Goal: Information Seeking & Learning: Compare options

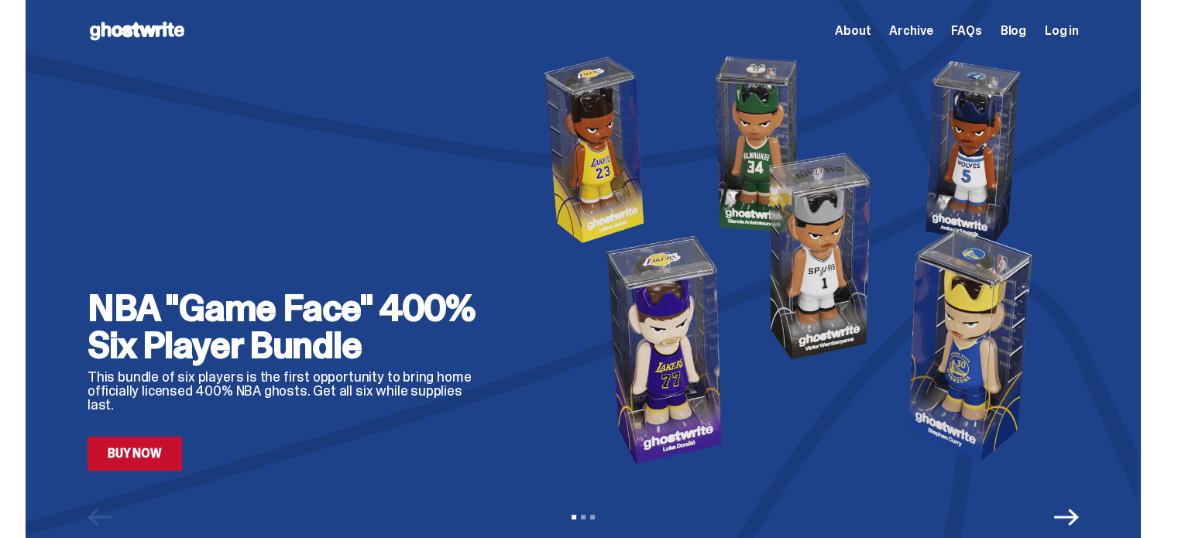
click at [138, 442] on link "Buy Now" at bounding box center [135, 454] width 95 height 34
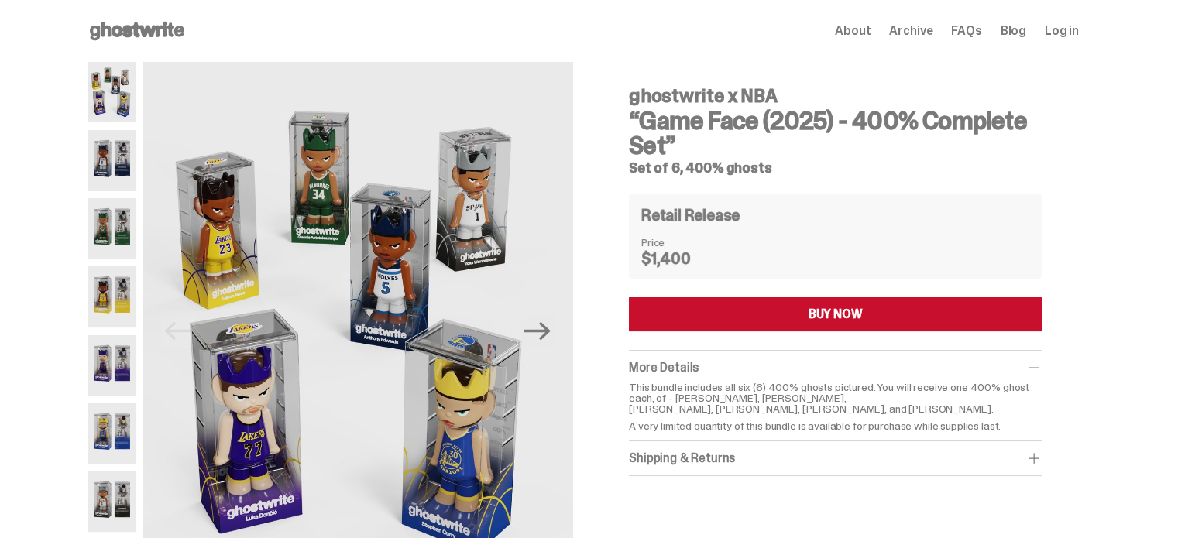
click at [126, 142] on img at bounding box center [112, 160] width 49 height 60
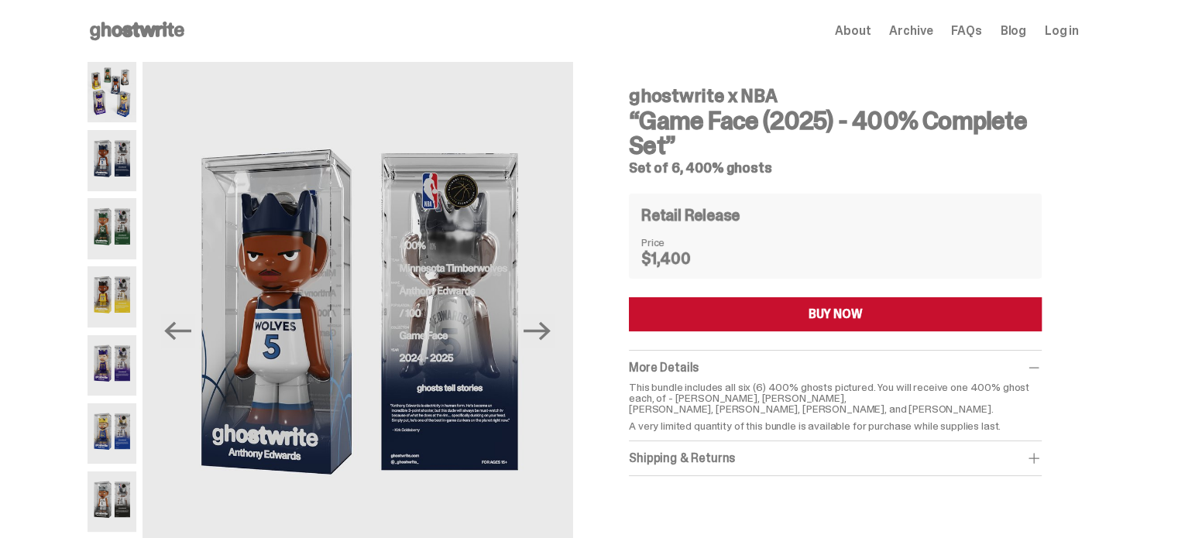
click at [113, 223] on img at bounding box center [112, 228] width 49 height 60
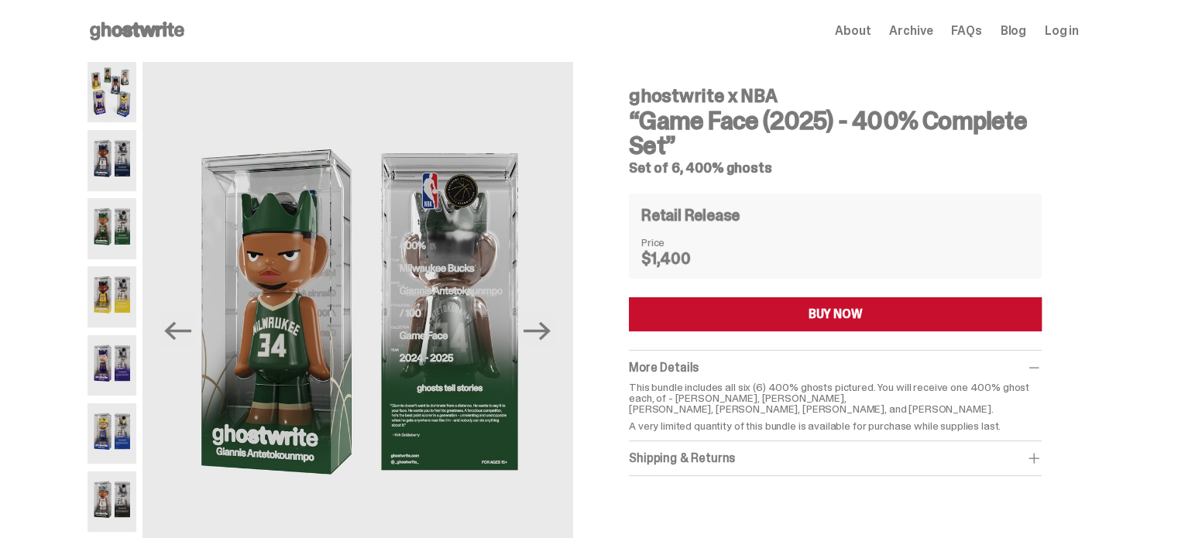
click at [98, 301] on img at bounding box center [112, 297] width 49 height 60
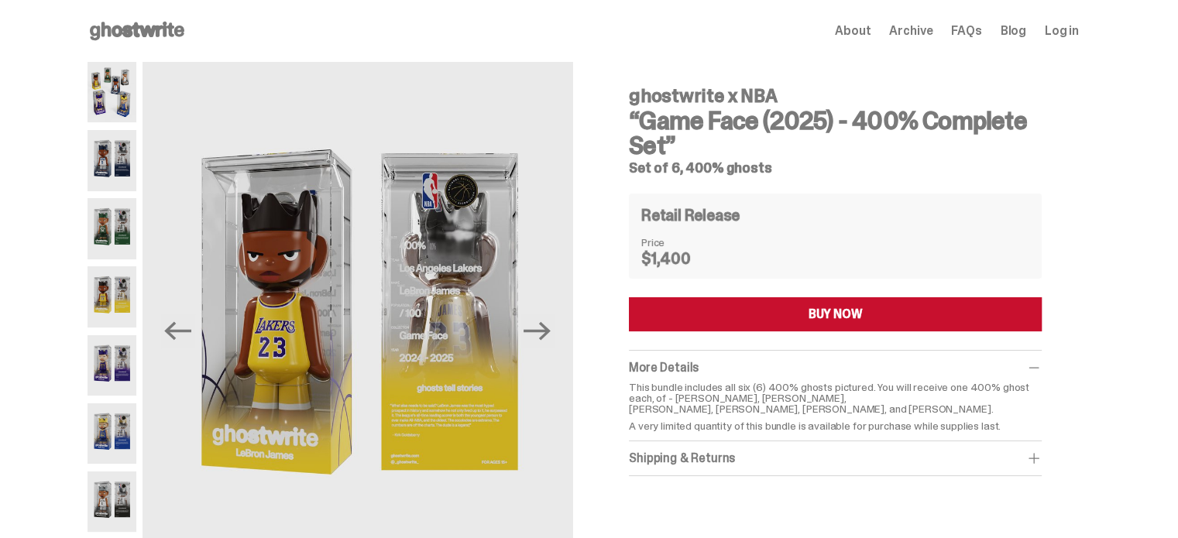
click at [124, 356] on img at bounding box center [112, 365] width 49 height 60
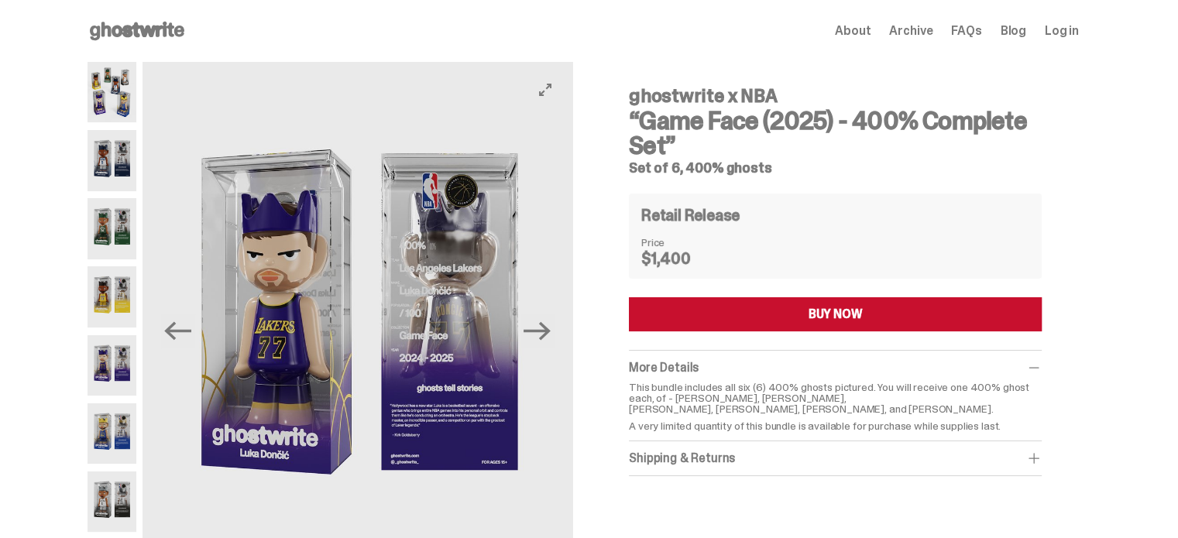
scroll to position [77, 0]
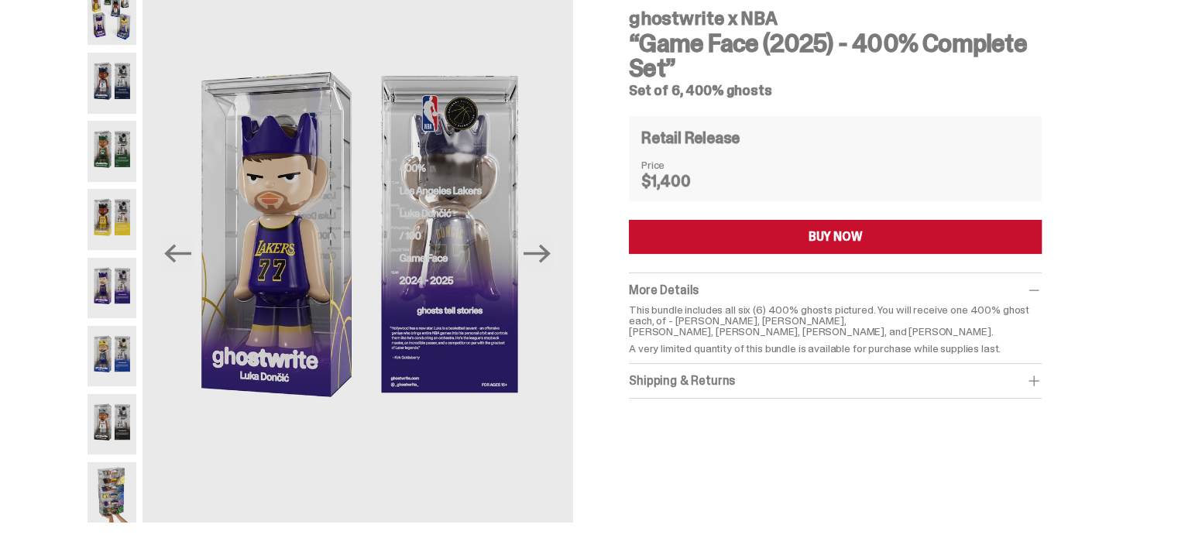
click at [112, 362] on img at bounding box center [112, 356] width 49 height 60
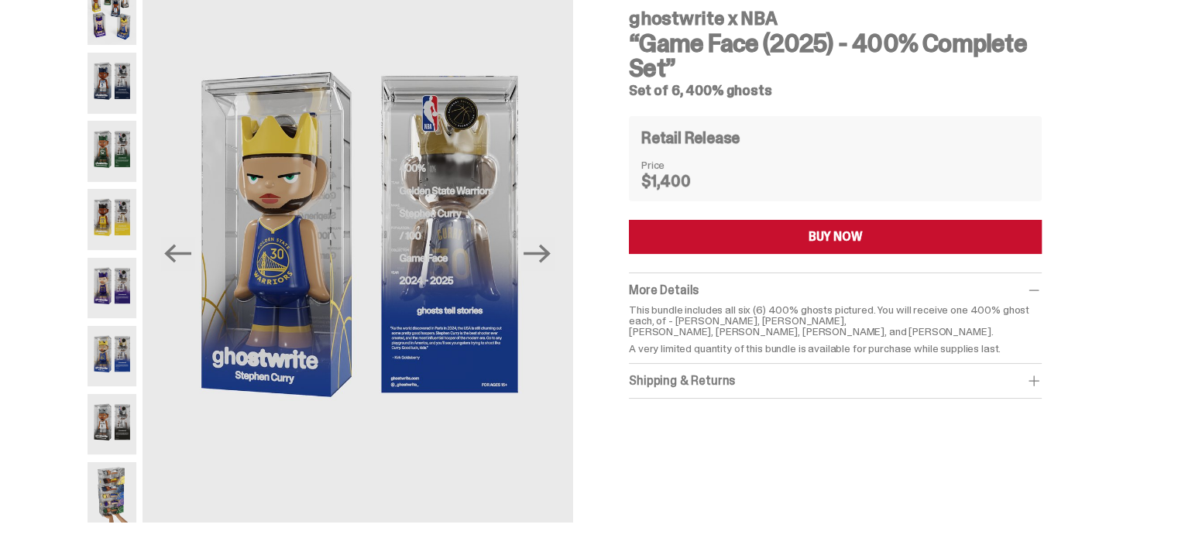
click at [112, 410] on img at bounding box center [112, 424] width 49 height 60
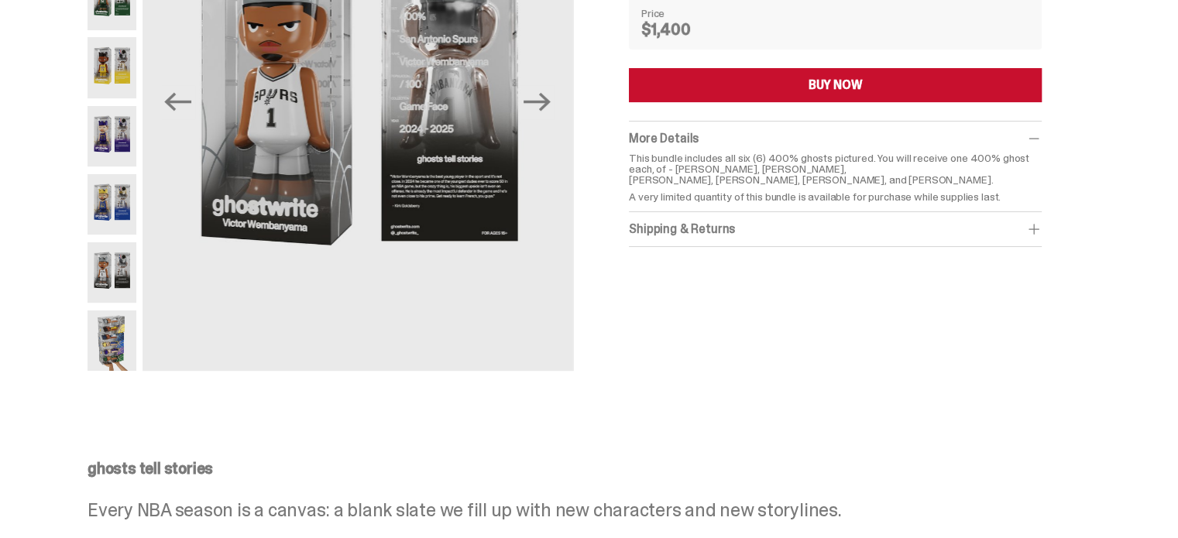
scroll to position [232, 0]
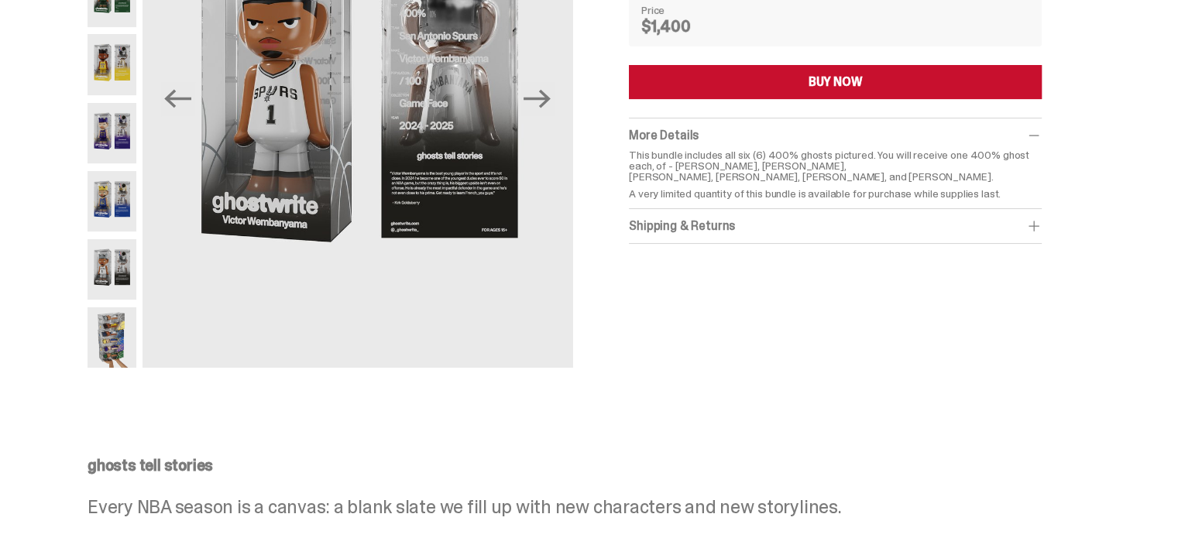
click at [112, 331] on img at bounding box center [112, 338] width 49 height 60
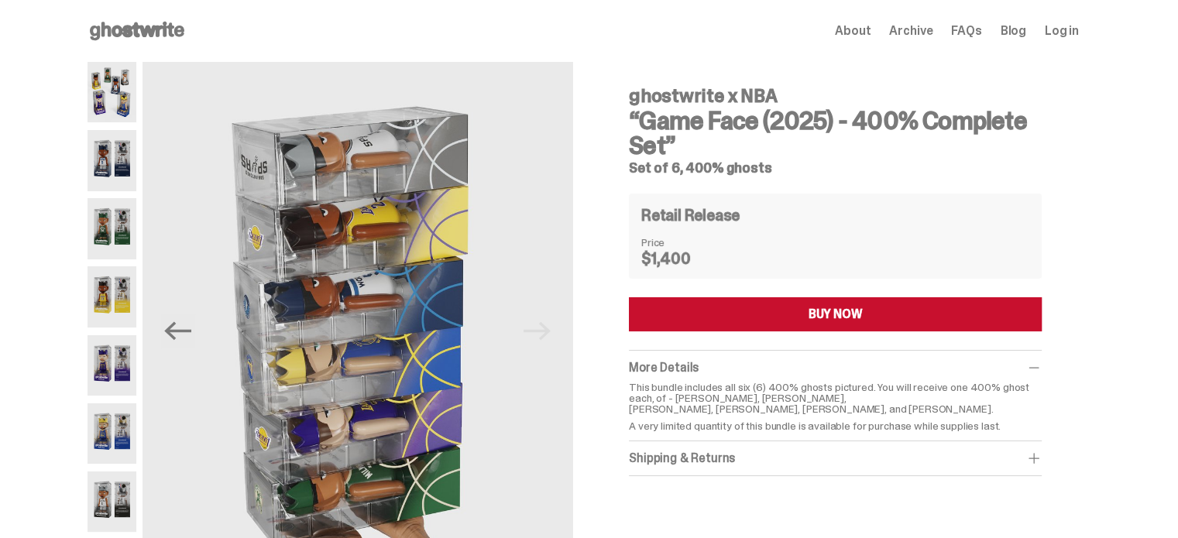
click at [865, 25] on span "About" at bounding box center [853, 31] width 36 height 12
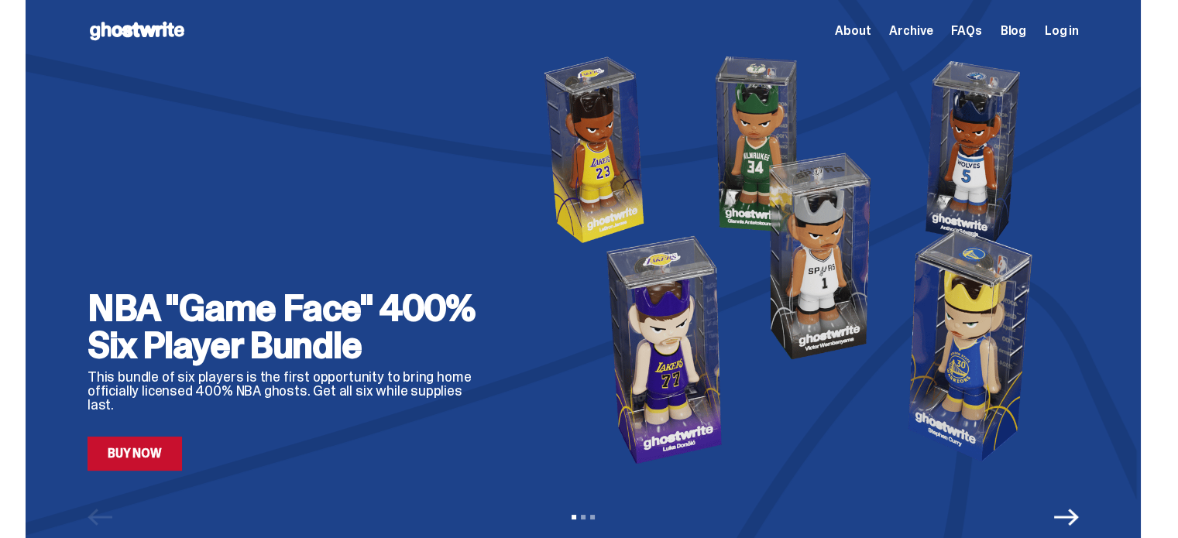
click at [1086, 526] on div "View slide 1 View slide 2 View slide 3" at bounding box center [584, 517] width 1116 height 25
click at [1075, 518] on icon "Next" at bounding box center [1067, 517] width 25 height 17
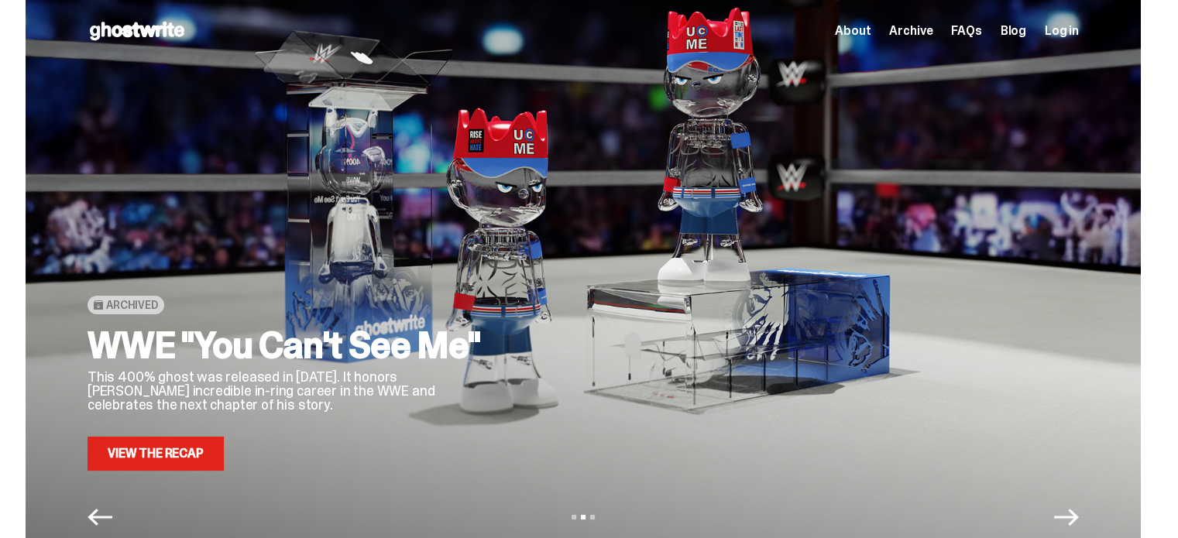
click at [1075, 518] on icon "Next" at bounding box center [1067, 517] width 25 height 17
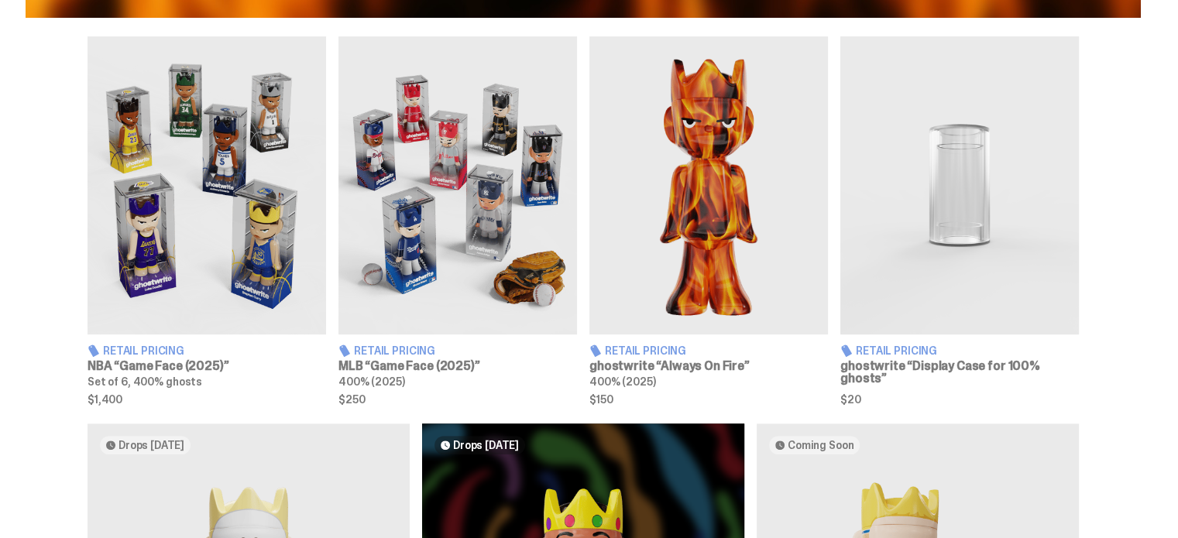
scroll to position [542, 0]
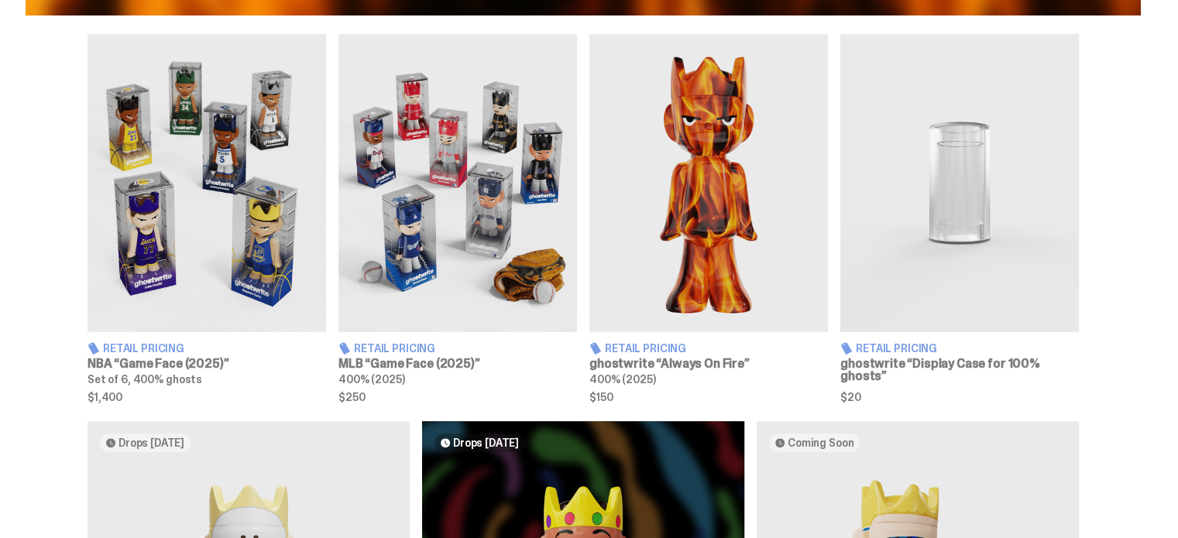
click at [719, 232] on img at bounding box center [709, 183] width 239 height 298
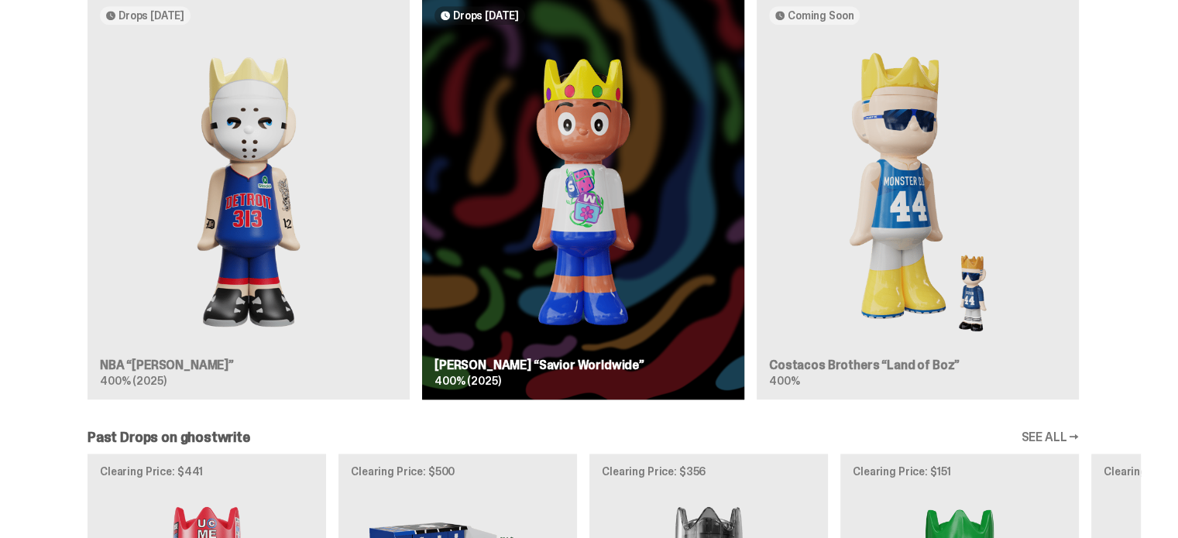
scroll to position [1007, 0]
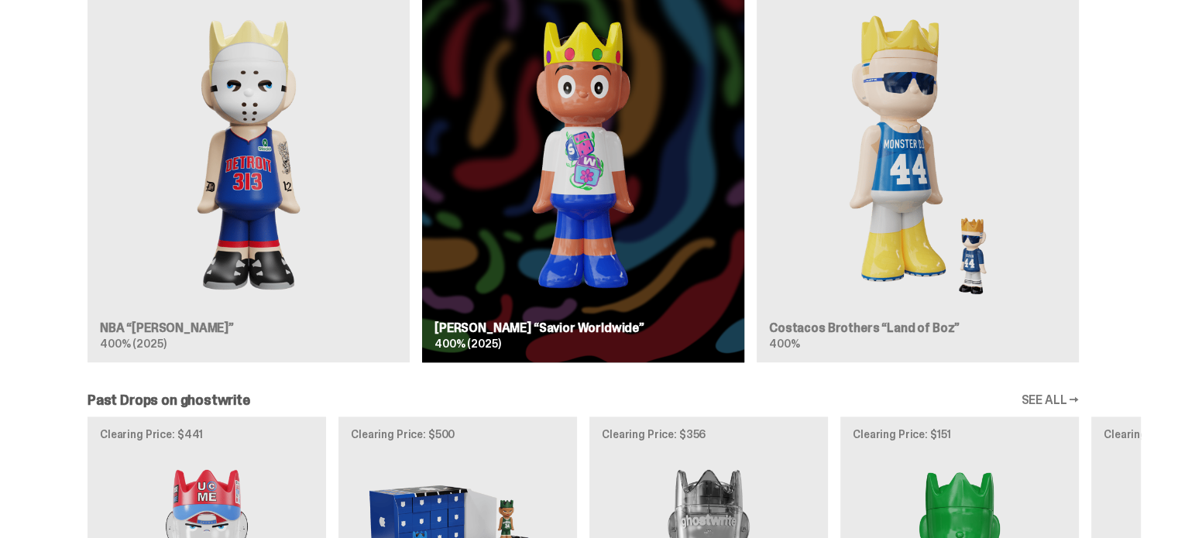
click at [794, 179] on div "Drops [DATE] NBA “[PERSON_NAME]” 400% (2025) Drops [DATE] [PERSON_NAME] “Savior…" at bounding box center [584, 166] width 1116 height 418
click at [909, 173] on div "Drops [DATE] NBA “[PERSON_NAME]” 400% (2025) Drops [DATE] [PERSON_NAME] “Savior…" at bounding box center [584, 166] width 1116 height 418
click at [310, 138] on div "Drops [DATE] NBA “[PERSON_NAME]” 400% (2025) Drops [DATE] [PERSON_NAME] “Savior…" at bounding box center [584, 166] width 1116 height 418
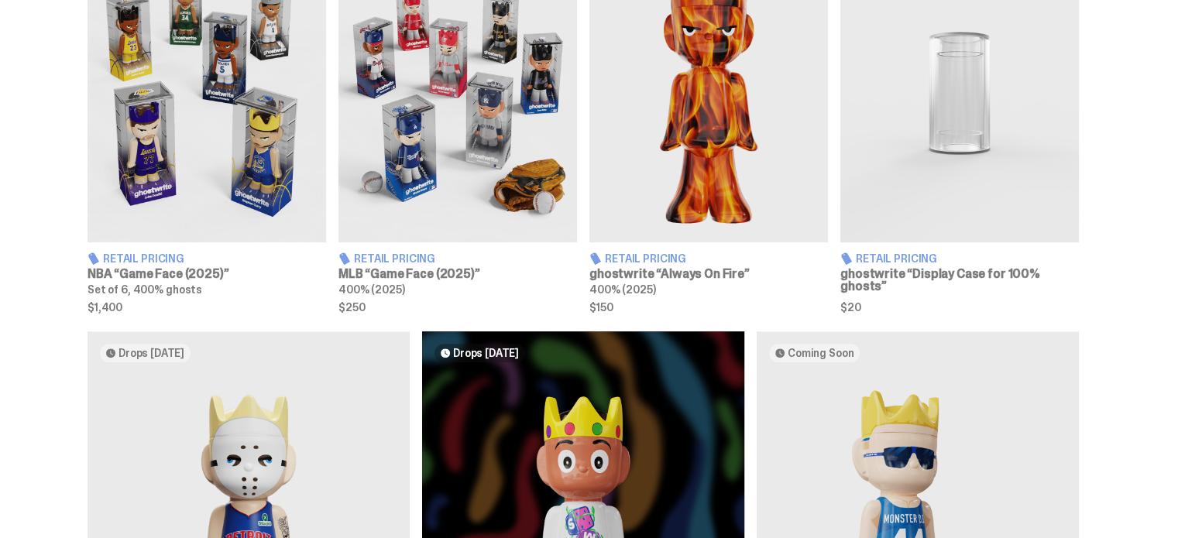
scroll to position [775, 0]
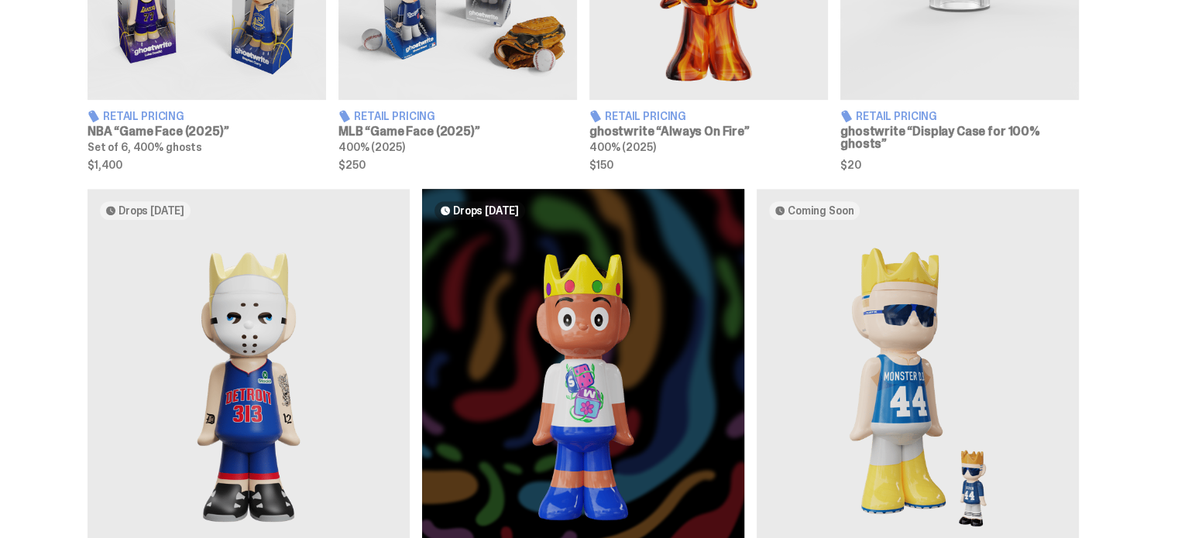
click at [288, 304] on div "Drops [DATE] NBA “[PERSON_NAME]” 400% (2025) Drops [DATE] [PERSON_NAME] “Savior…" at bounding box center [584, 398] width 1116 height 418
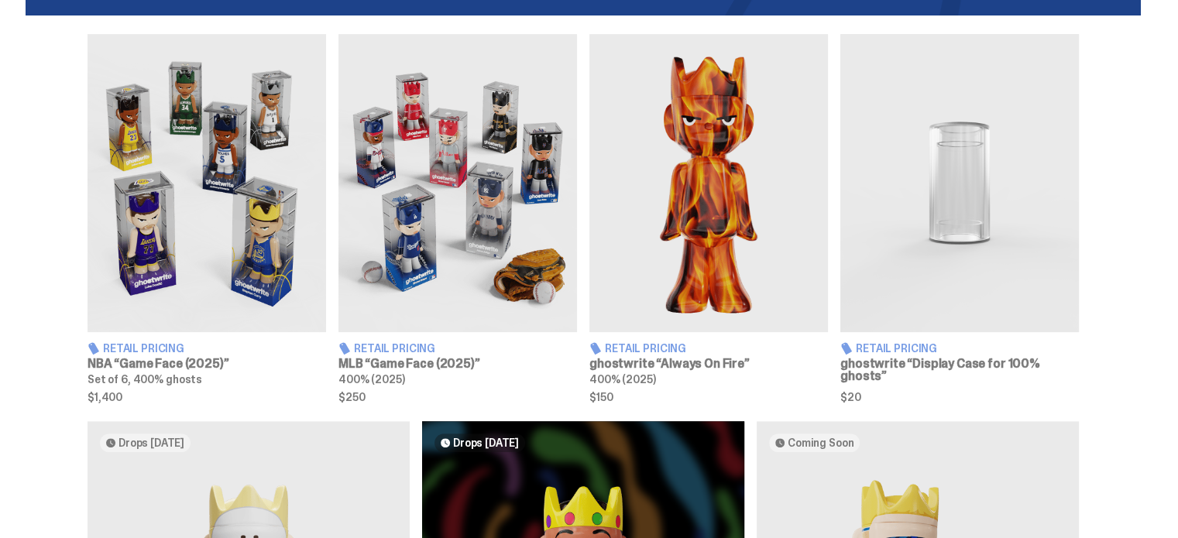
scroll to position [542, 0]
click at [437, 244] on img at bounding box center [458, 183] width 239 height 298
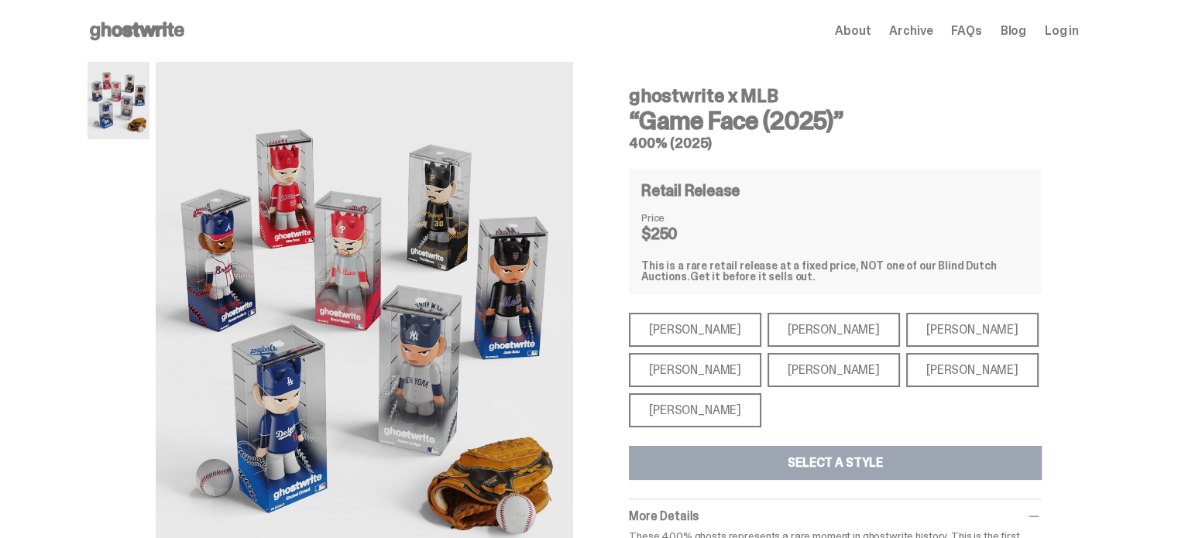
click at [681, 363] on div "[PERSON_NAME]" at bounding box center [695, 370] width 132 height 34
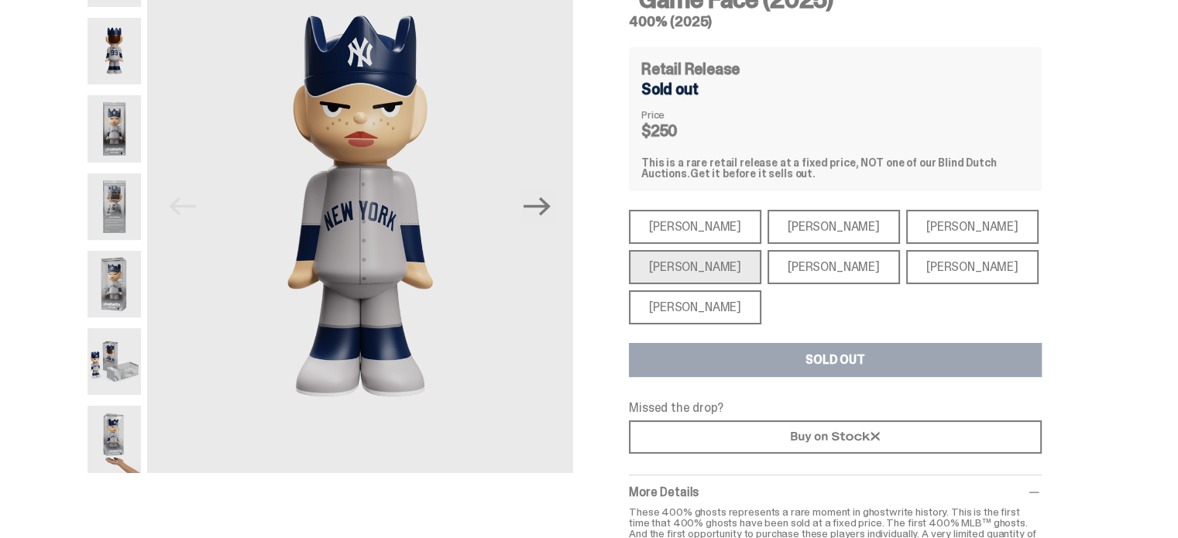
scroll to position [155, 0]
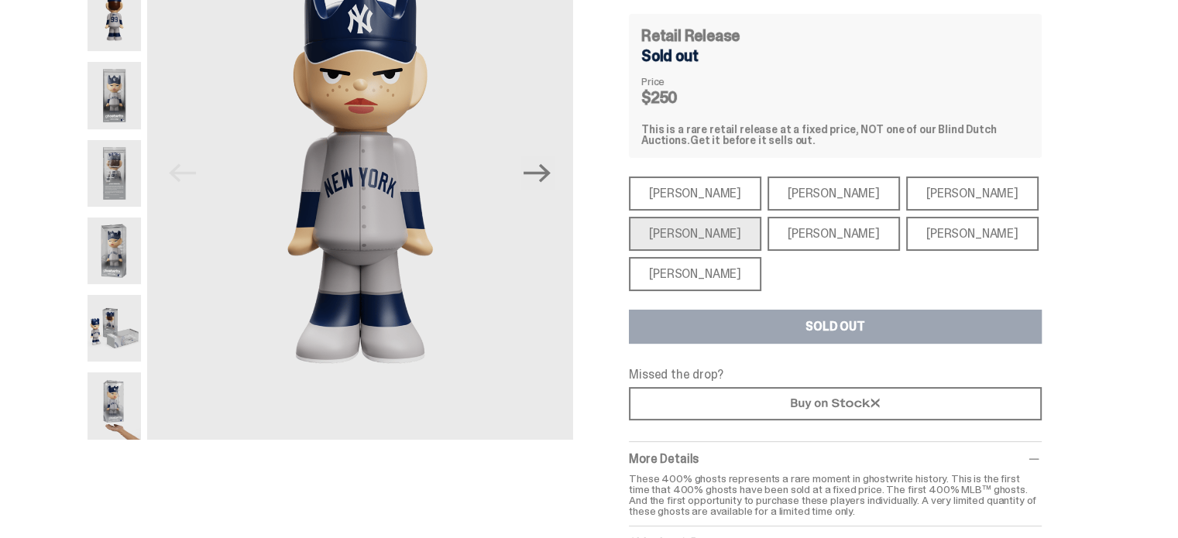
click at [704, 280] on div "[PERSON_NAME]" at bounding box center [695, 274] width 132 height 34
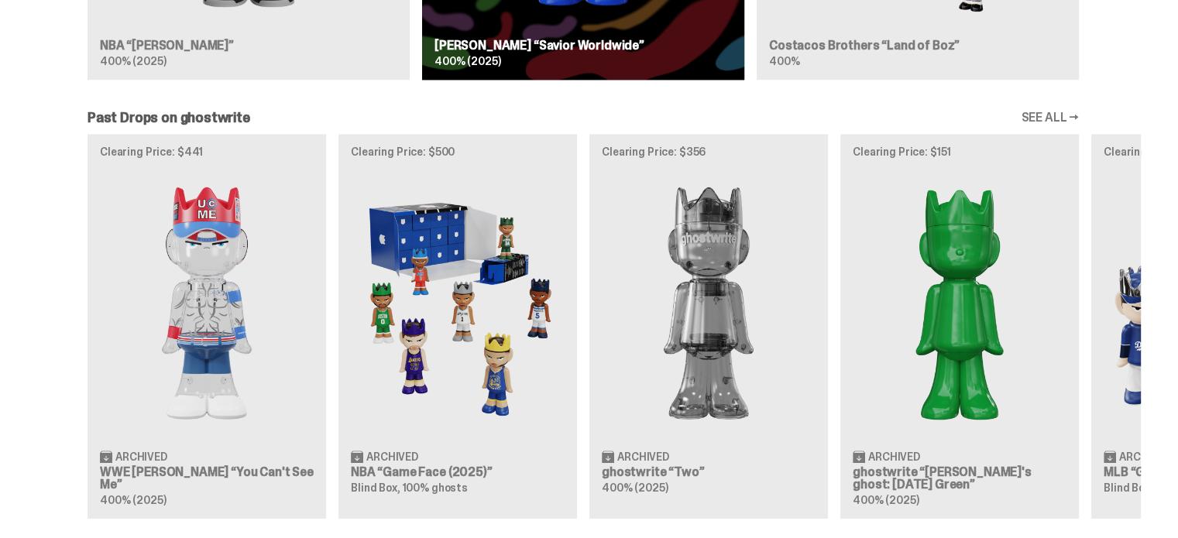
scroll to position [1317, 0]
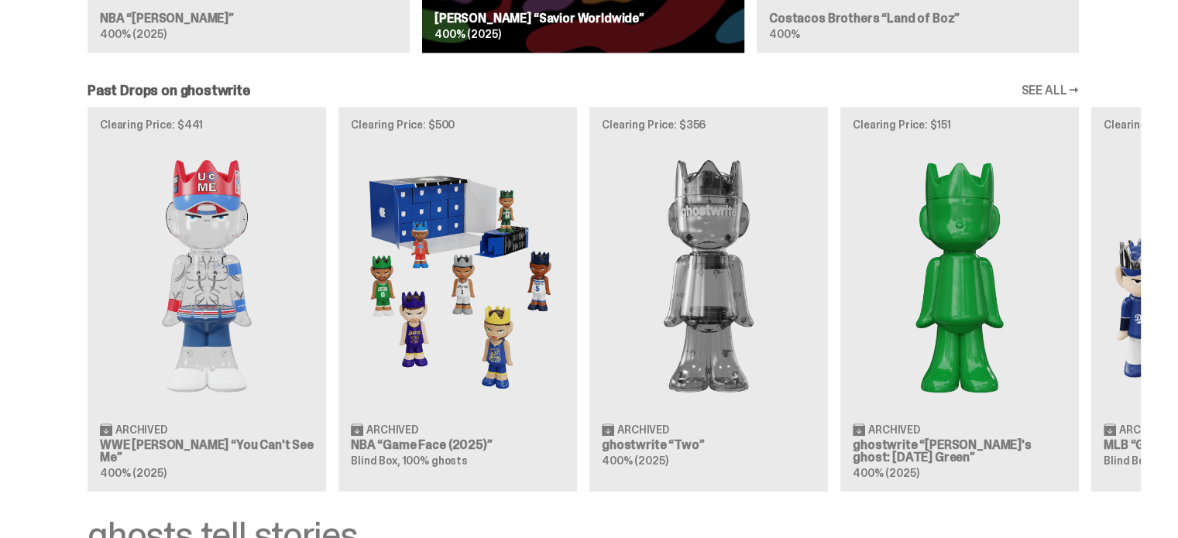
click at [493, 152] on div "Clearing Price: $441 Archived WWE [PERSON_NAME] “You Can't See Me” 400% (2025) …" at bounding box center [584, 299] width 1116 height 384
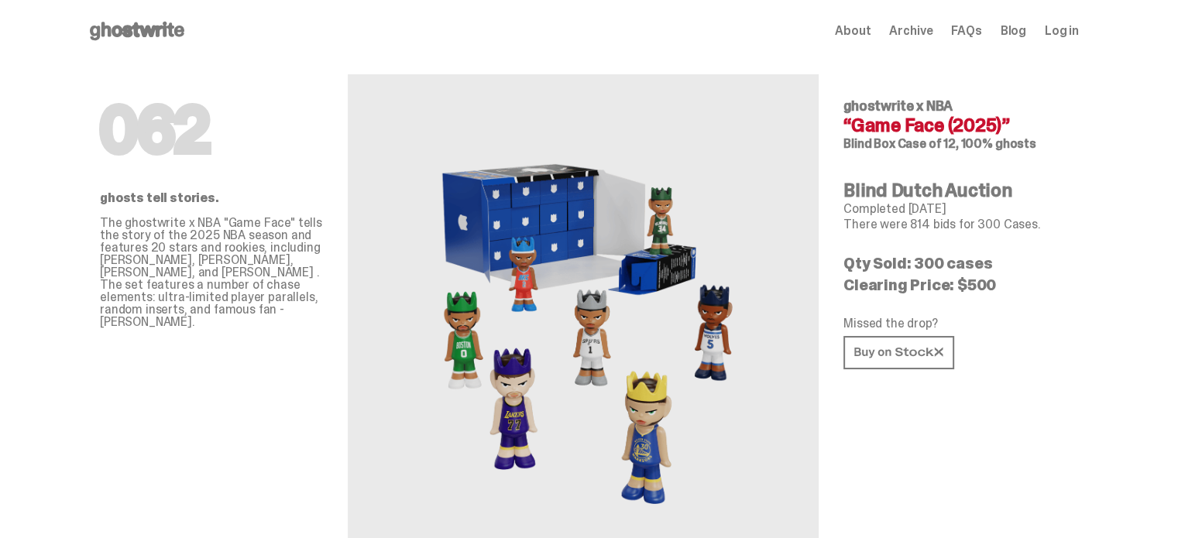
scroll to position [542, 0]
